Goal: Find specific page/section: Find specific page/section

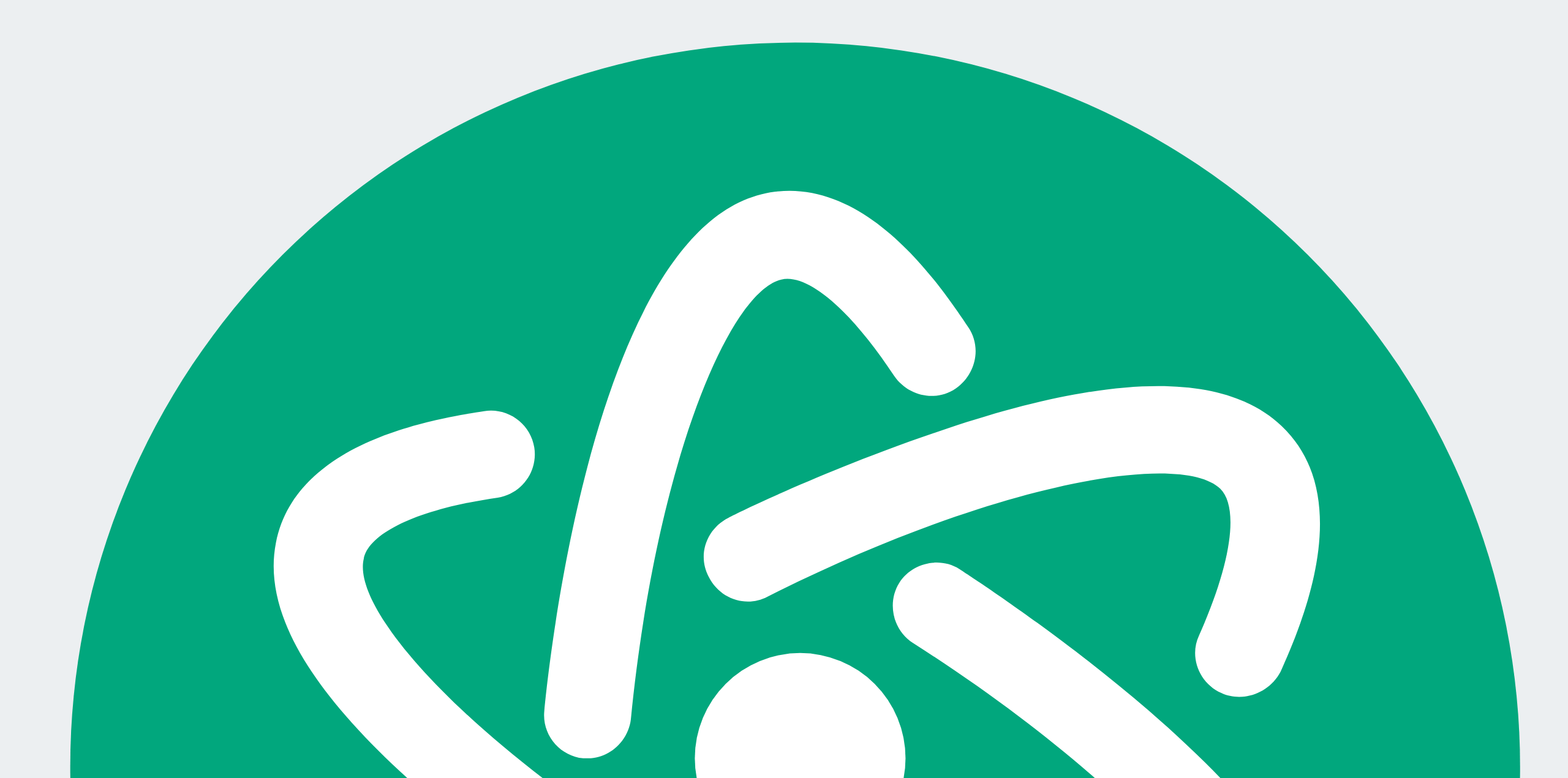
scroll to position [23981, 0]
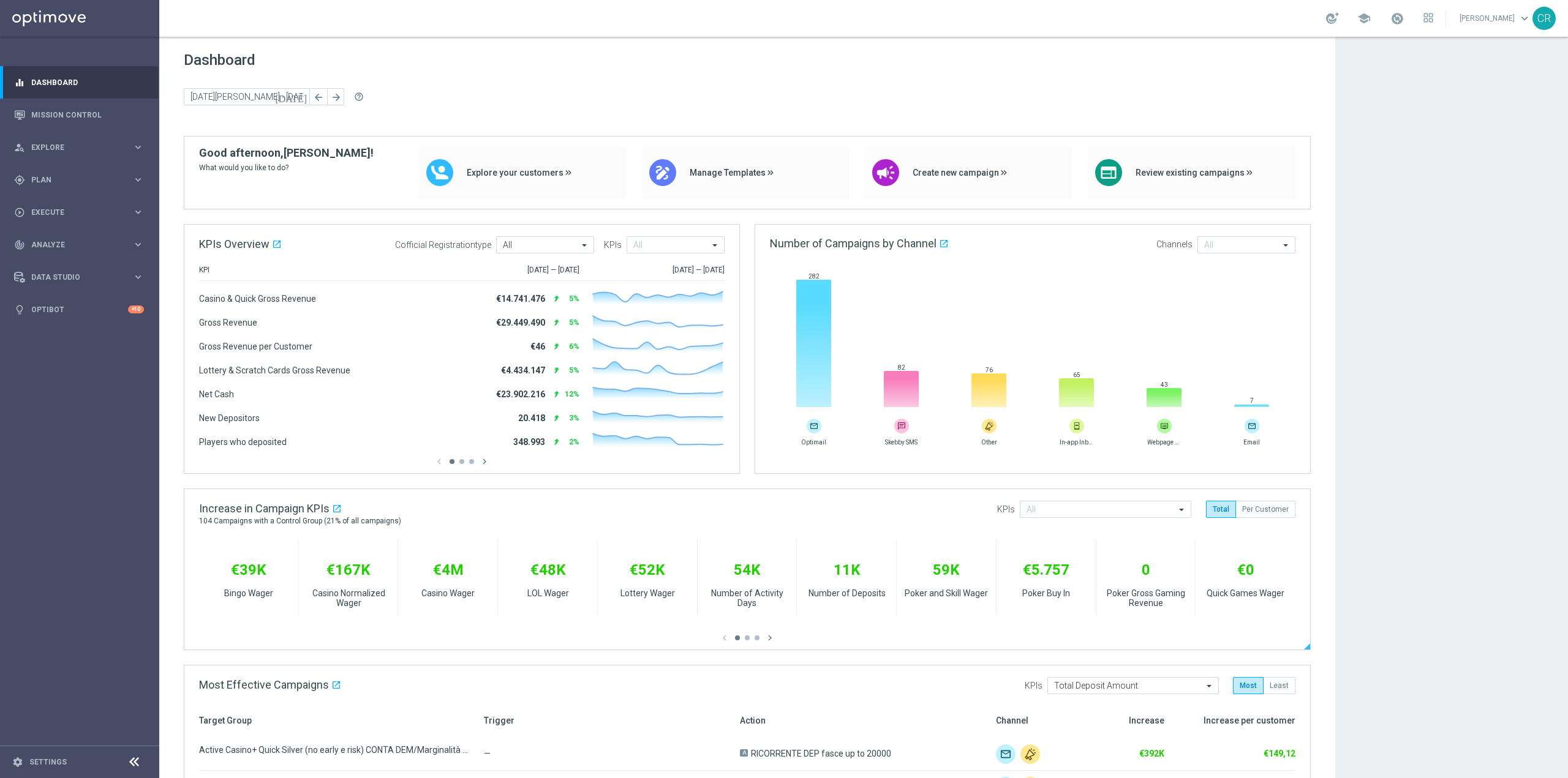
scroll to position [25158, 0]
click at [69, 137] on div "person_search Explore keyboard_arrow_right" at bounding box center [79, 147] width 158 height 33
click at [69, 178] on div "Customer Explorer" at bounding box center [95, 173] width 126 height 18
click at [72, 176] on link "Customer Explorer" at bounding box center [80, 173] width 95 height 10
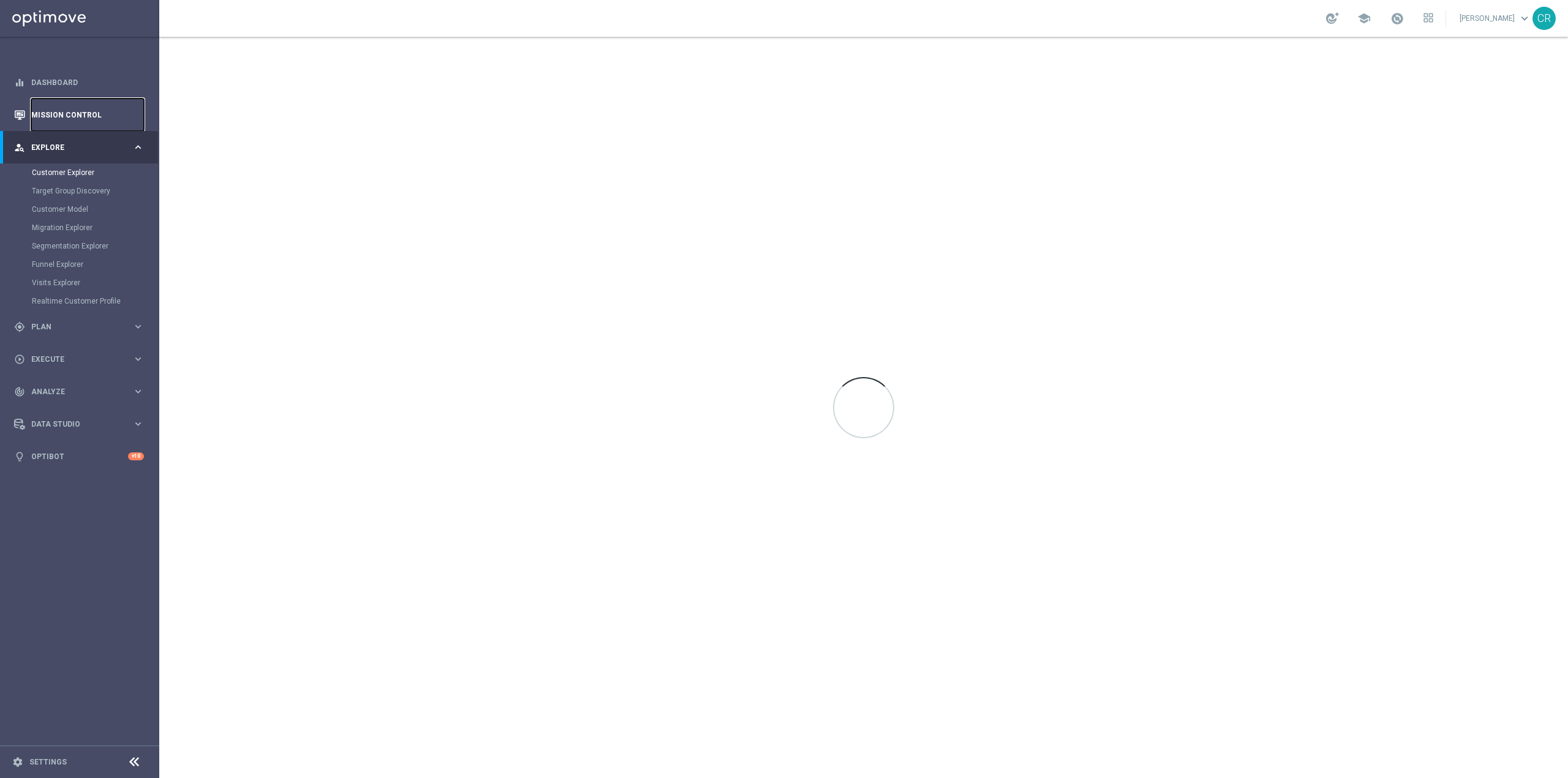
click at [56, 118] on link "Mission Control" at bounding box center [88, 115] width 112 height 33
